Goal: Task Accomplishment & Management: Manage account settings

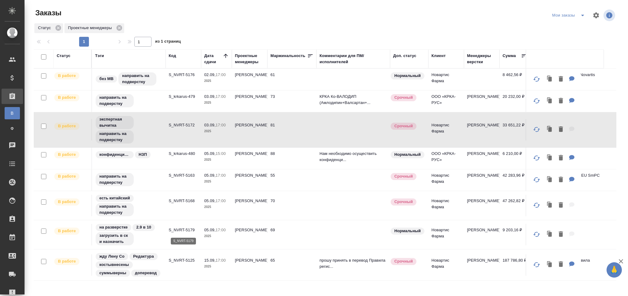
click at [185, 228] on p "S_NVRT-5179" at bounding box center [183, 230] width 29 height 6
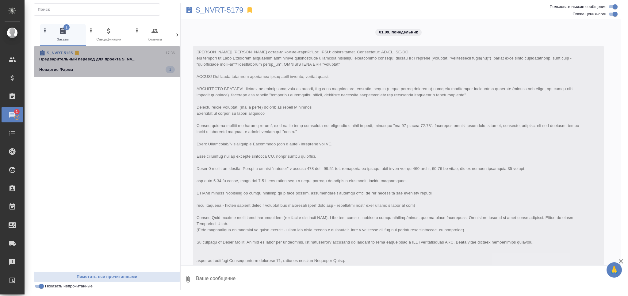
click at [95, 72] on div "Новартис Фарма 1" at bounding box center [107, 69] width 136 height 7
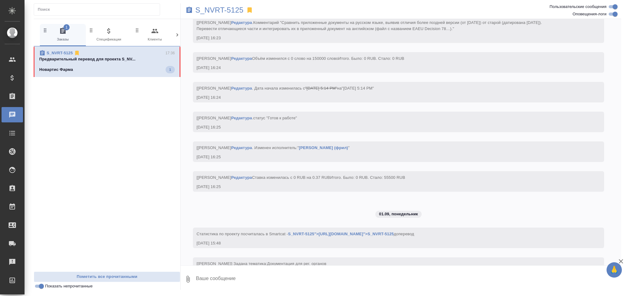
scroll to position [2096, 0]
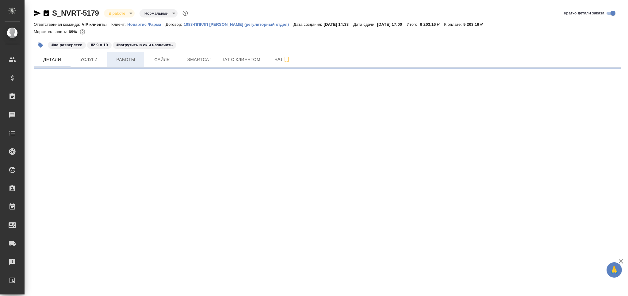
click at [132, 60] on span "Работы" at bounding box center [125, 60] width 29 height 8
select select "RU"
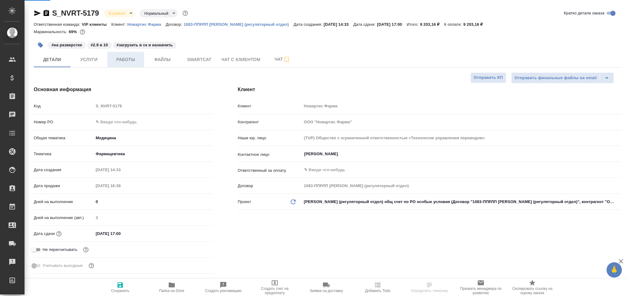
type textarea "x"
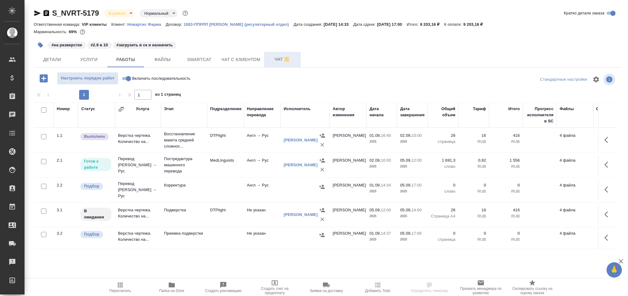
click at [273, 58] on span "Чат" at bounding box center [282, 60] width 29 height 8
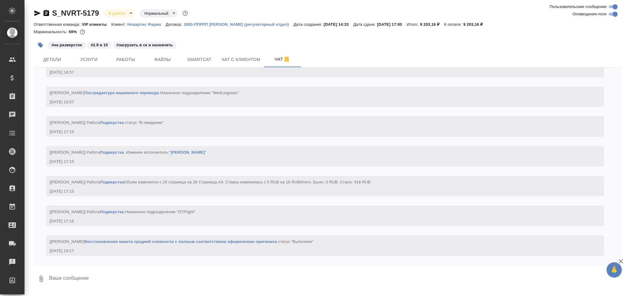
scroll to position [1779, 0]
click at [118, 59] on span "Работы" at bounding box center [125, 60] width 29 height 8
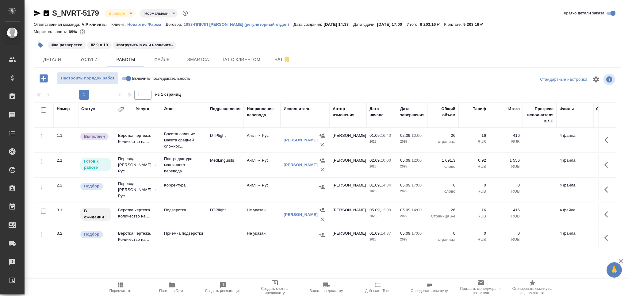
click at [41, 44] on icon "button" at bounding box center [40, 45] width 5 height 5
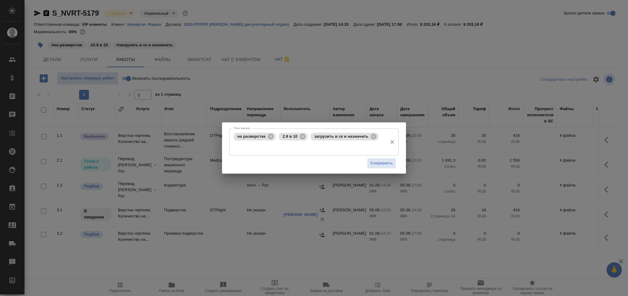
click at [314, 152] on input "Тэги заказа" at bounding box center [308, 147] width 152 height 10
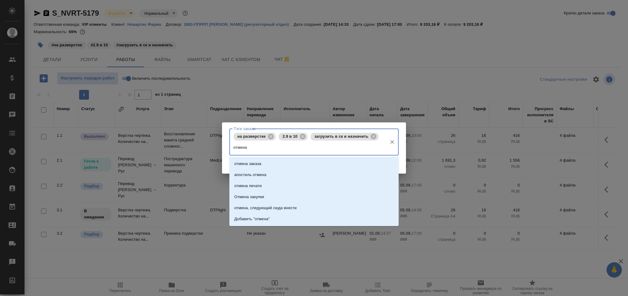
type input "отмена?"
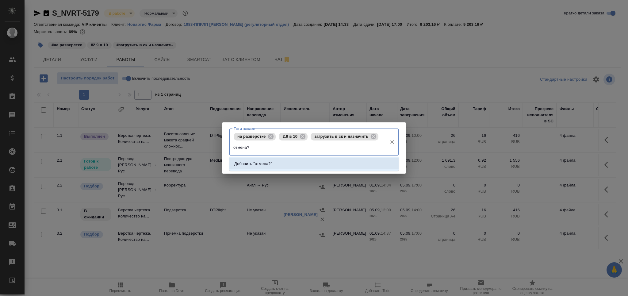
click at [303, 164] on li "Добавить "отмена?"" at bounding box center [313, 163] width 169 height 11
click at [385, 163] on span "Сохранить" at bounding box center [381, 163] width 22 height 7
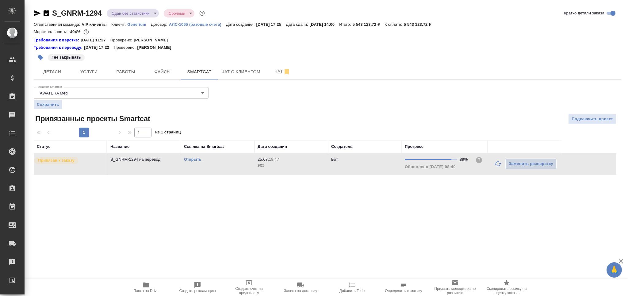
click at [243, 162] on div "Открыть" at bounding box center [217, 159] width 67 height 6
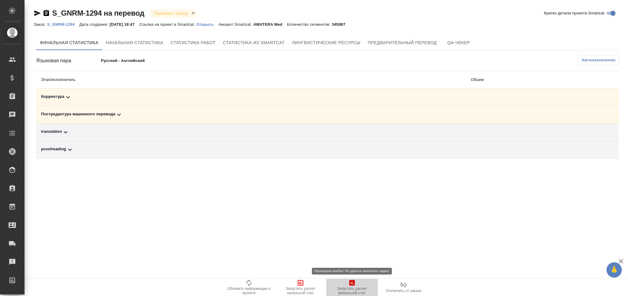
click at [354, 289] on span "Запустить расчет финальной стат." at bounding box center [352, 290] width 44 height 9
